Goal: Transaction & Acquisition: Obtain resource

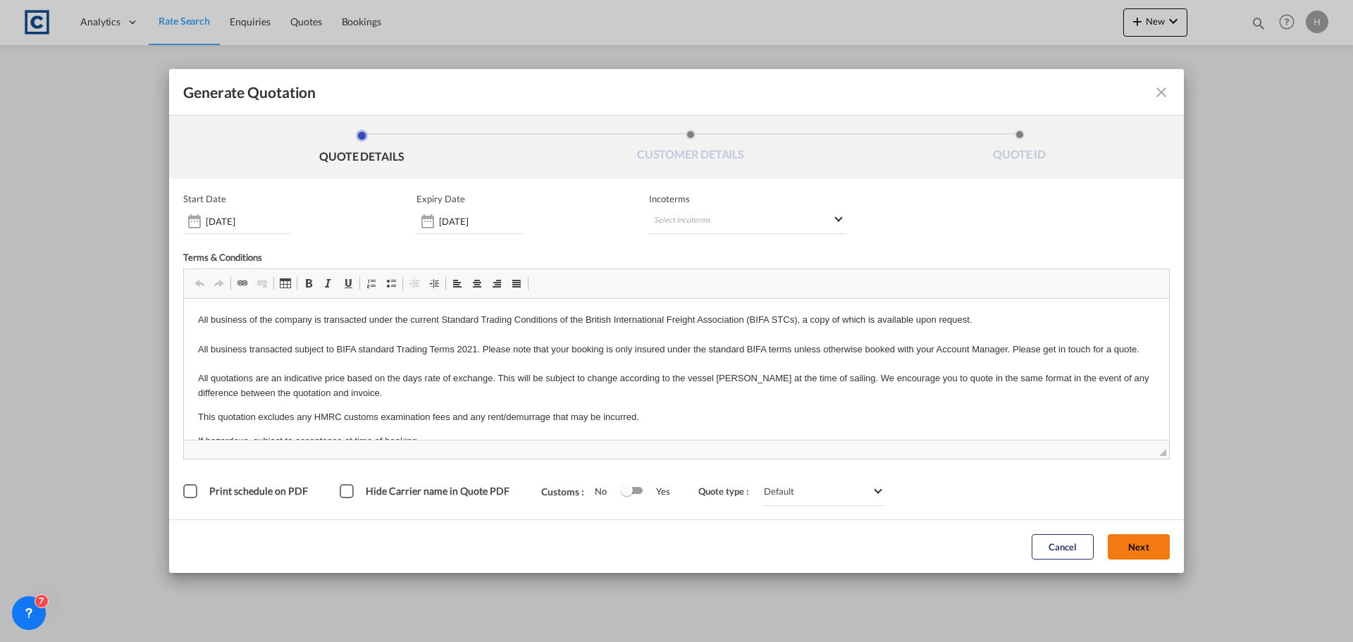
click at [1138, 551] on button "Next" at bounding box center [1139, 546] width 62 height 25
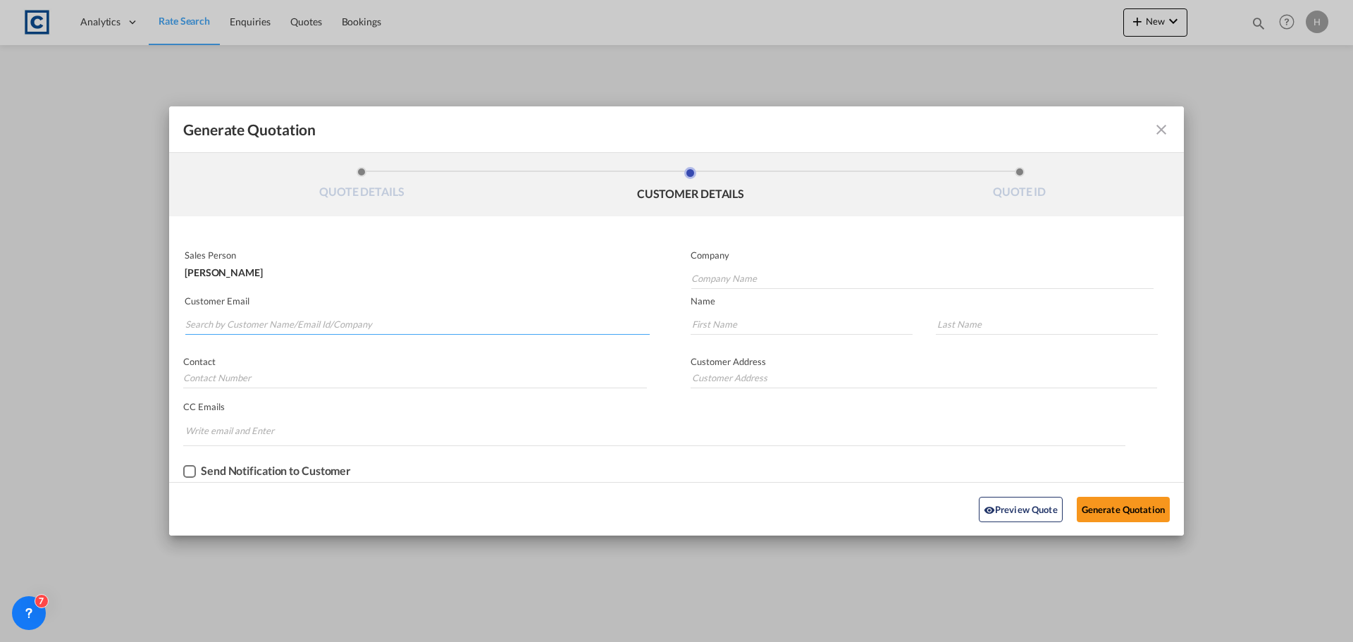
click at [281, 328] on input "Search by Customer Name/Email Id/Company" at bounding box center [417, 324] width 464 height 21
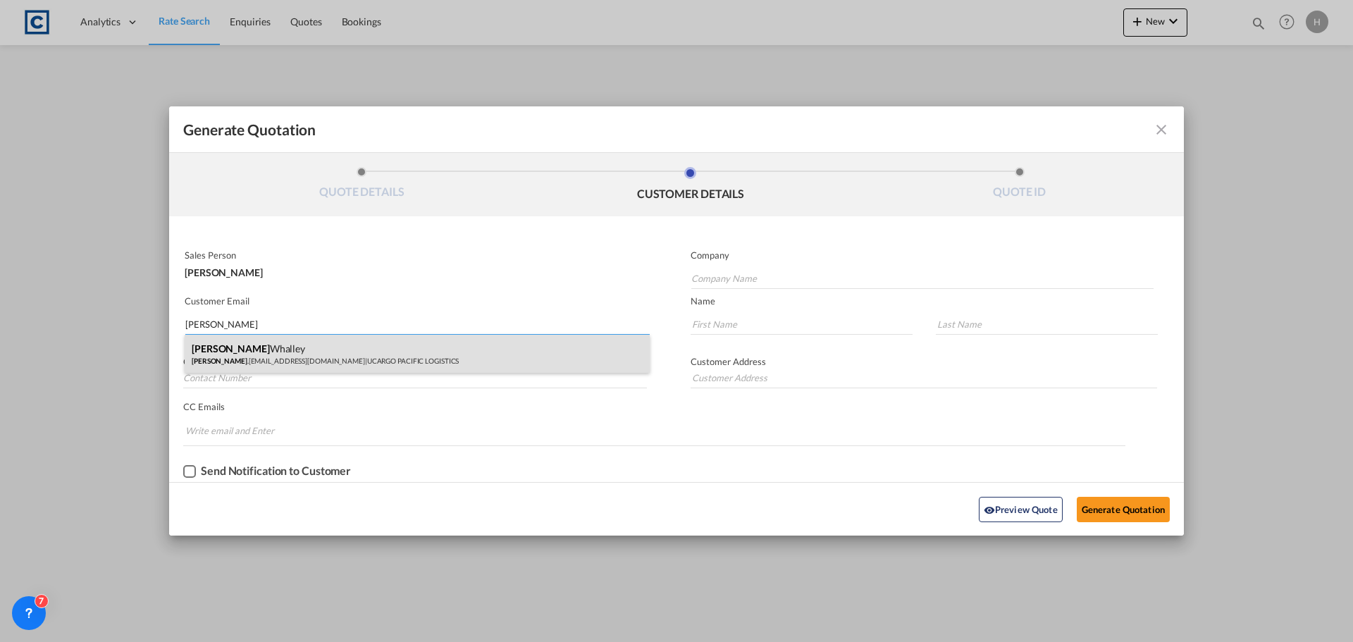
type input "[PERSON_NAME]"
click at [334, 355] on div "[PERSON_NAME] [PERSON_NAME] .[PERSON_NAME][EMAIL_ADDRESS][DOMAIN_NAME] | UCARGO…" at bounding box center [417, 354] width 465 height 38
type input "UCARGO PACIFIC LOGISTICS"
type input "[PERSON_NAME][EMAIL_ADDRESS][PERSON_NAME][DOMAIN_NAME]"
type input "[PERSON_NAME]"
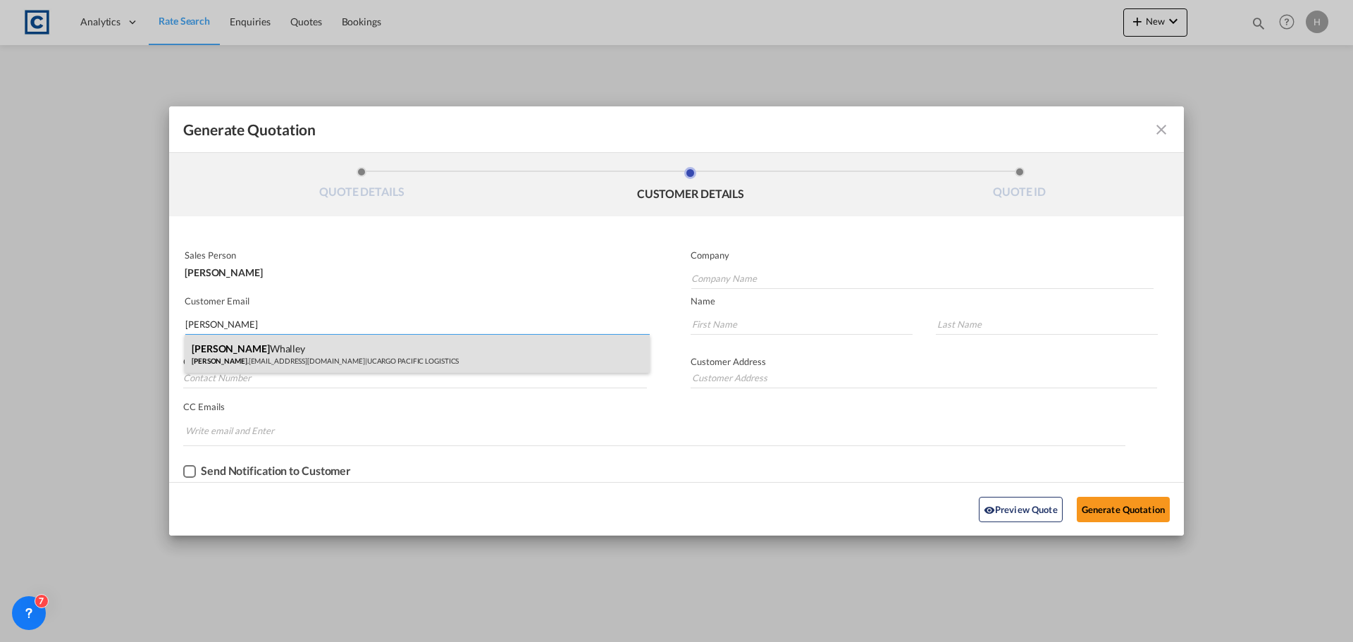
type input "Whalley"
type input "0161 523 5380"
type input "[STREET_ADDRESS]"
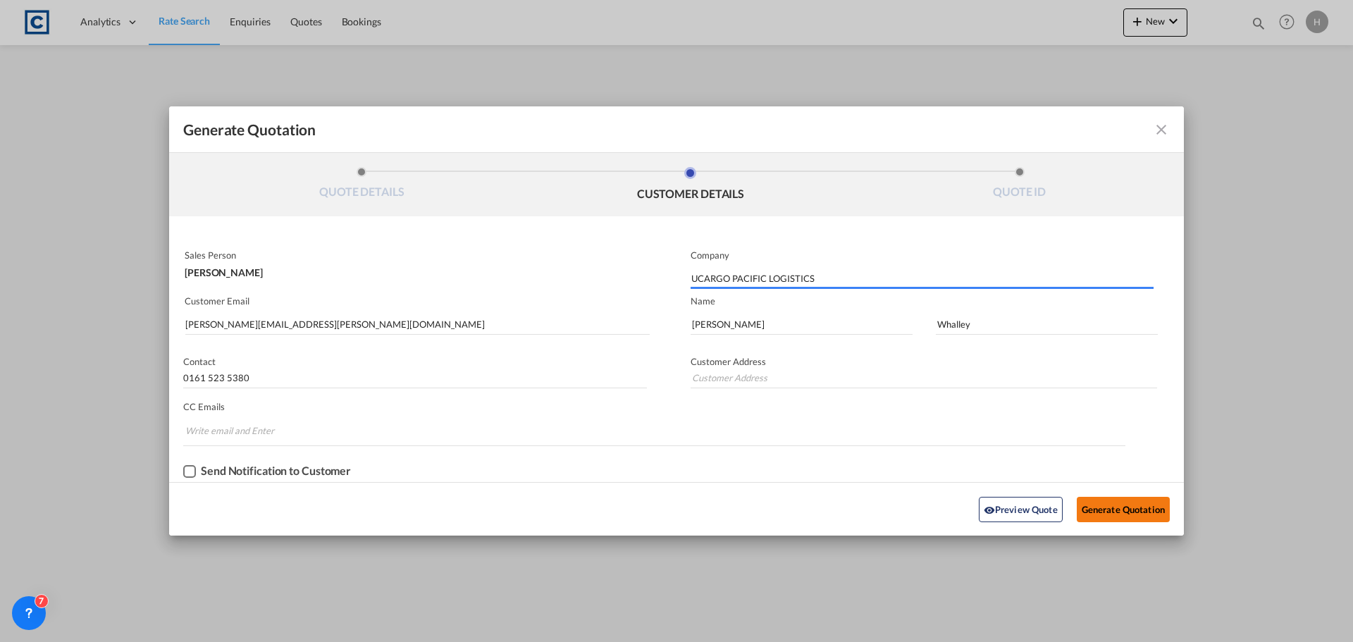
click at [1145, 515] on button "Generate Quotation" at bounding box center [1123, 509] width 93 height 25
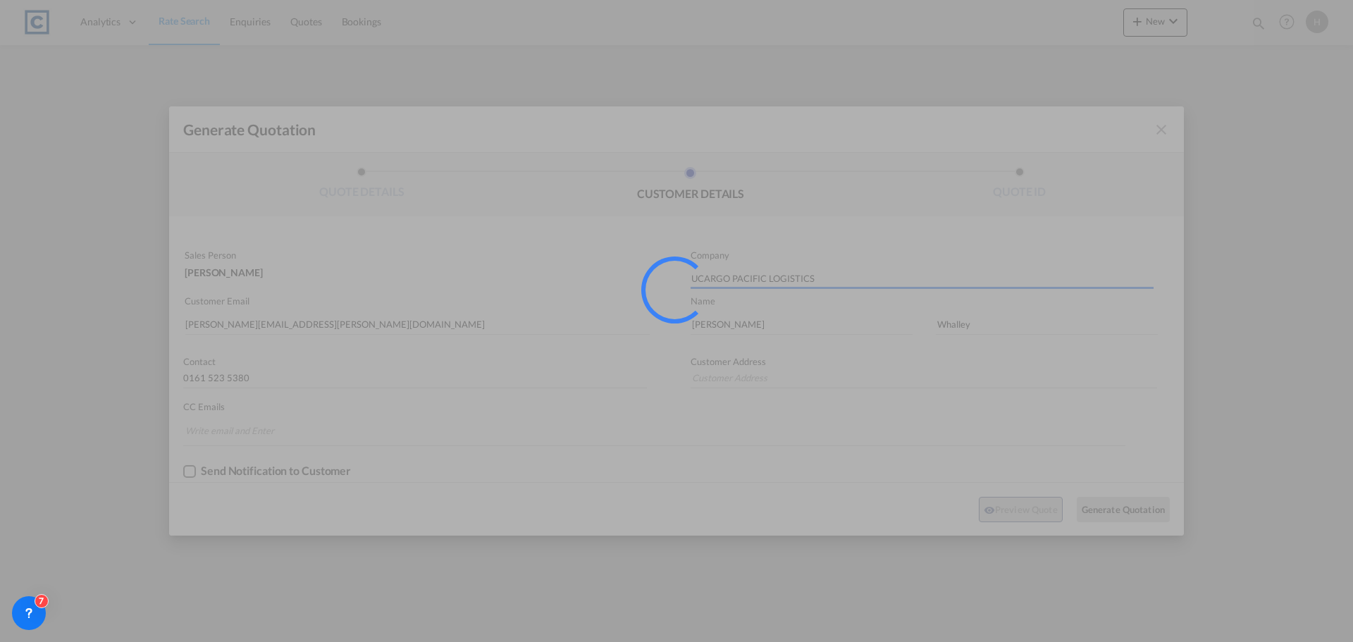
type input "[STREET_ADDRESS]"
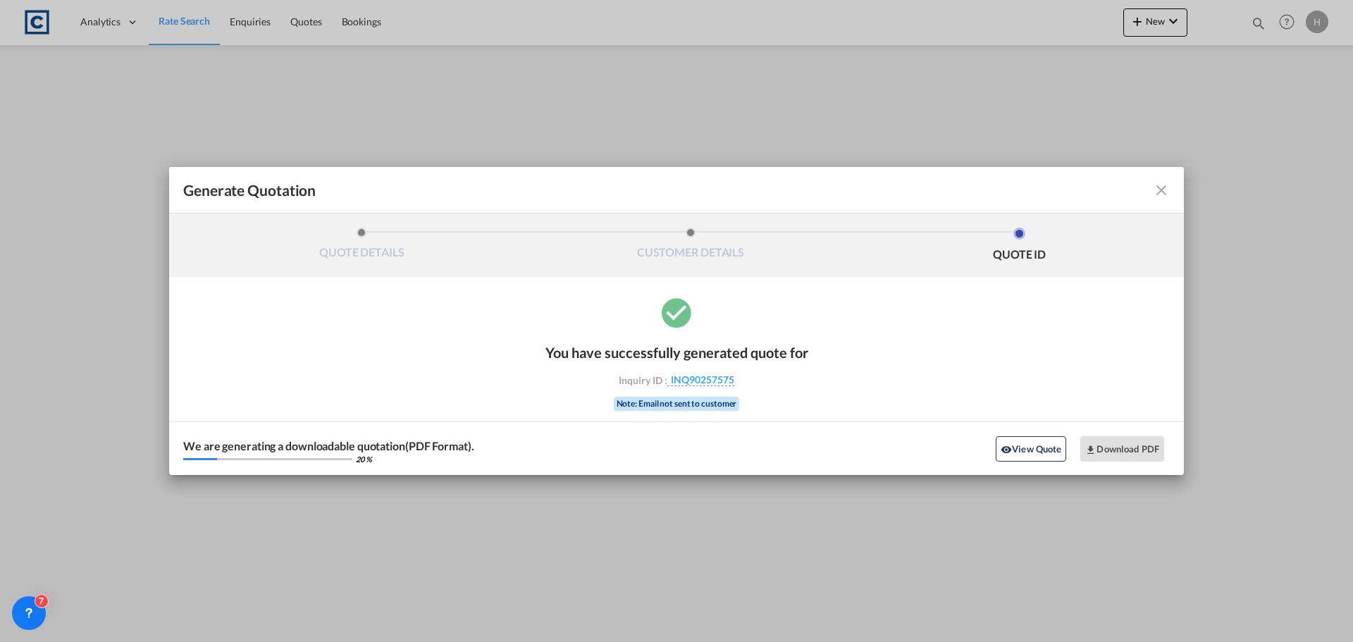
drag, startPoint x: 1045, startPoint y: 450, endPoint x: 953, endPoint y: 449, distance: 92.3
click at [1045, 450] on button "View Quote" at bounding box center [1031, 448] width 70 height 25
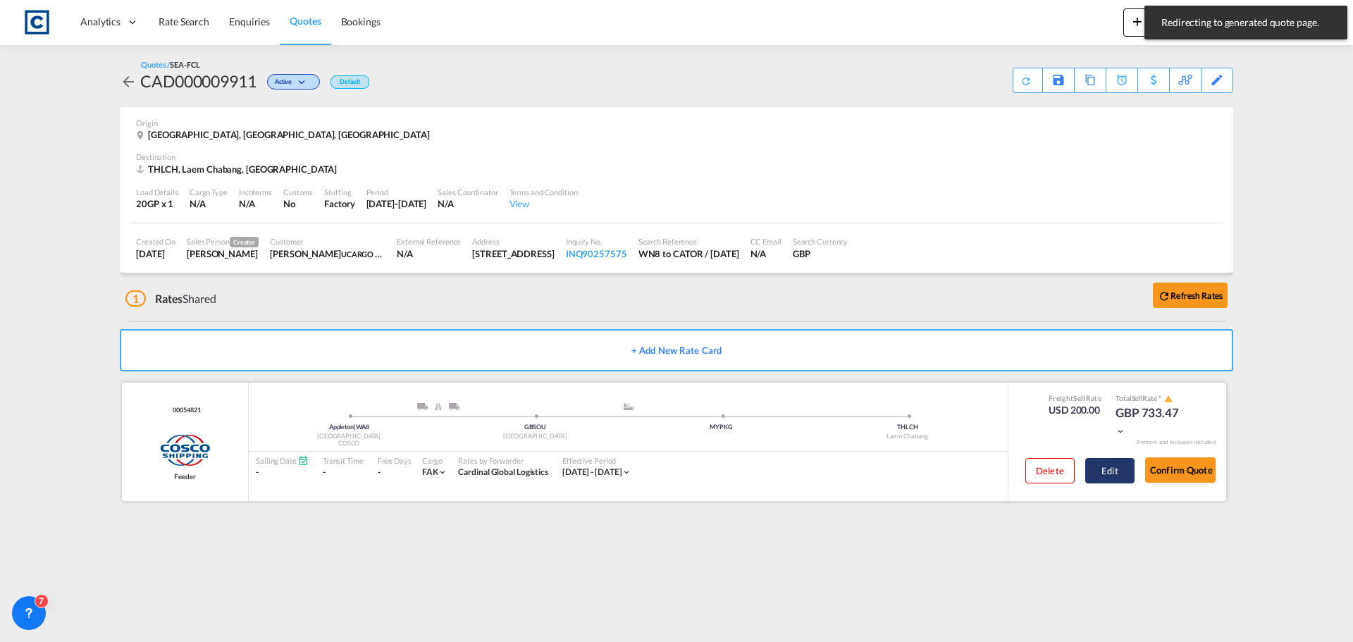
click at [1114, 474] on button "Edit" at bounding box center [1109, 470] width 49 height 25
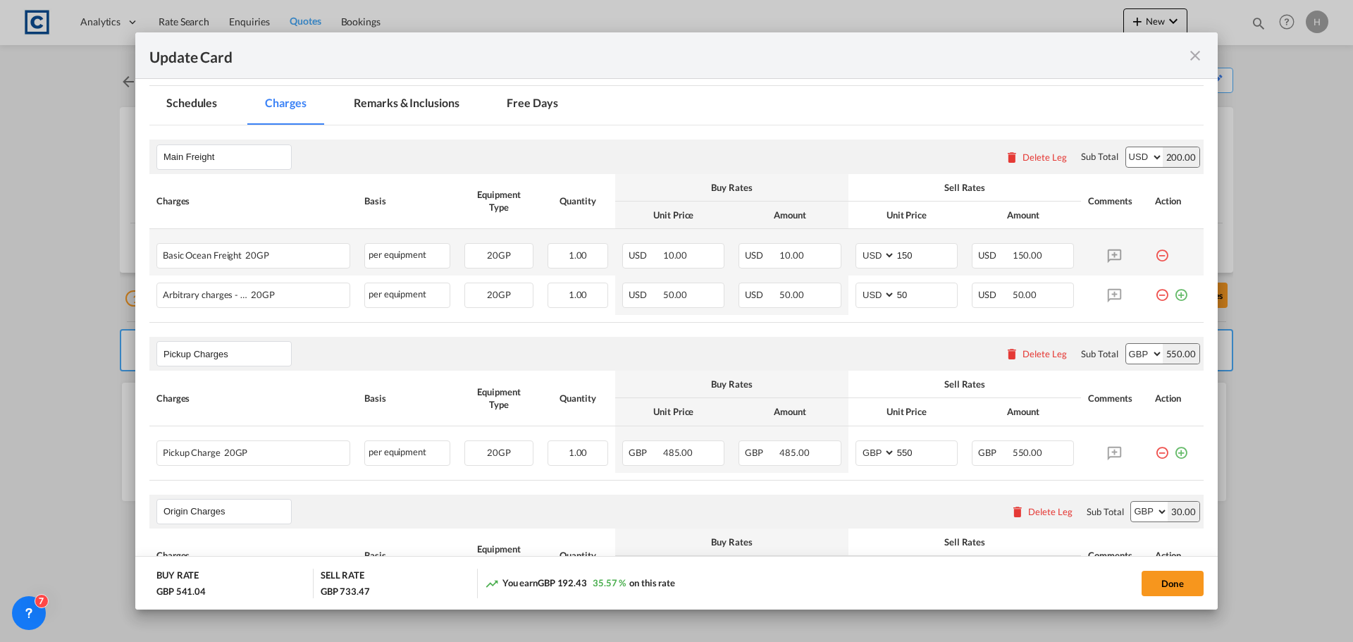
scroll to position [423, 0]
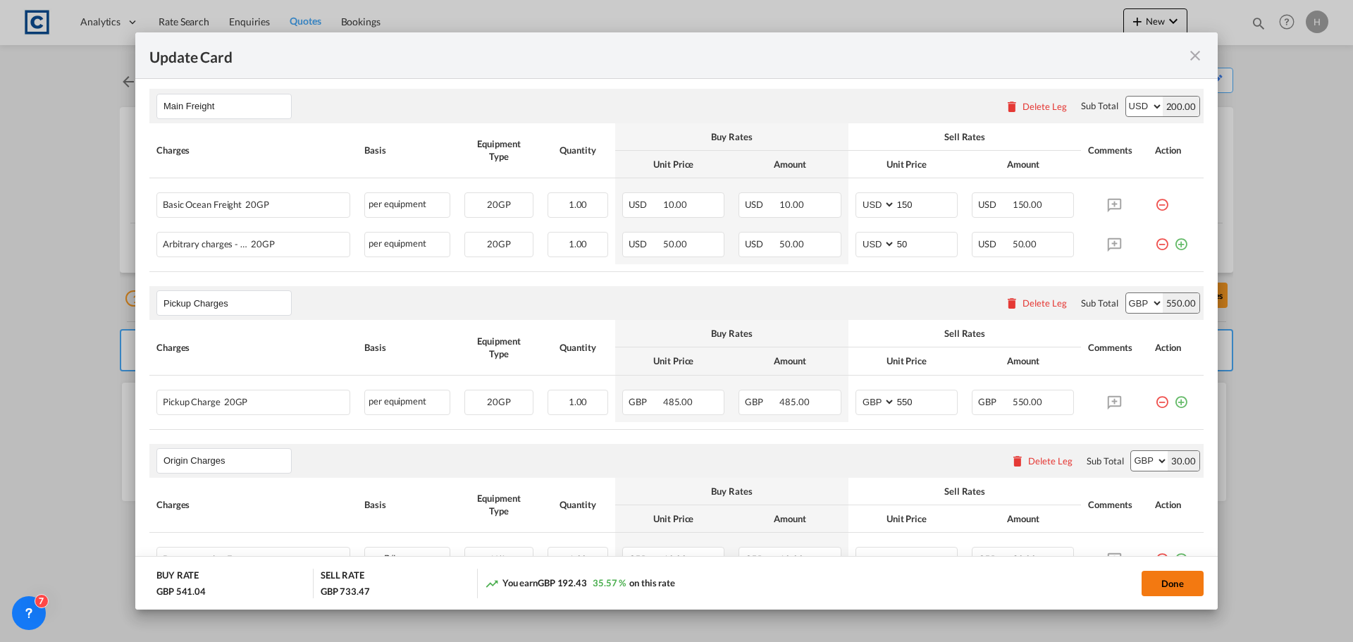
click at [1167, 591] on button "Done" at bounding box center [1173, 583] width 62 height 25
